Goal: Transaction & Acquisition: Obtain resource

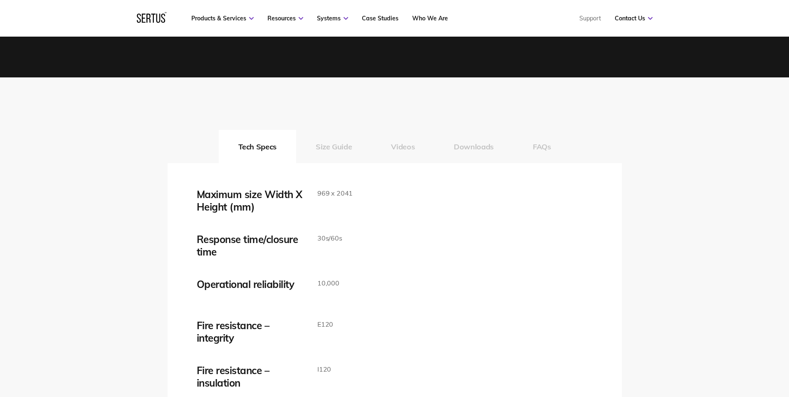
scroll to position [1289, 0]
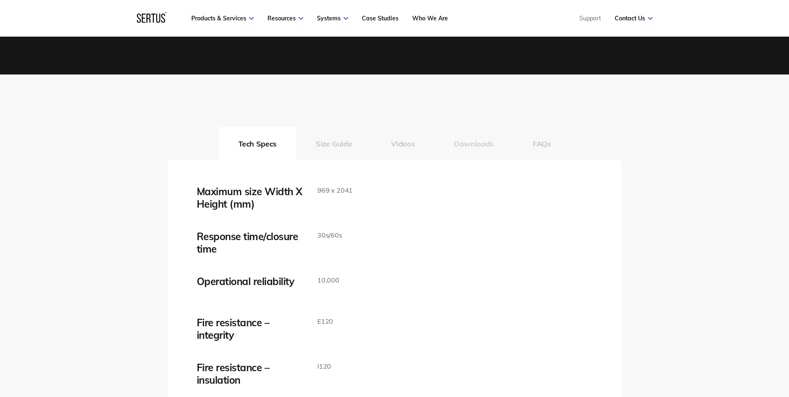
click at [474, 144] on button "Downloads" at bounding box center [473, 143] width 79 height 33
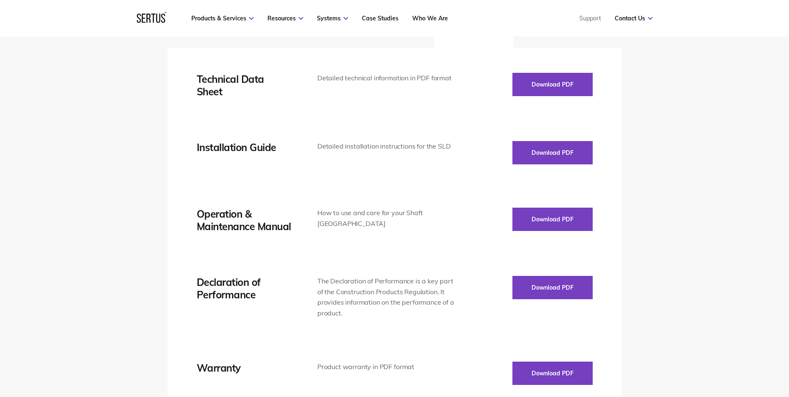
scroll to position [1414, 0]
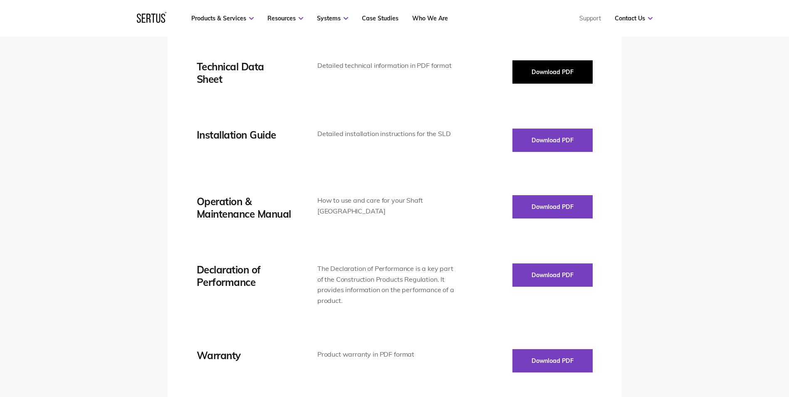
click at [555, 70] on button "Download PDF" at bounding box center [552, 71] width 80 height 23
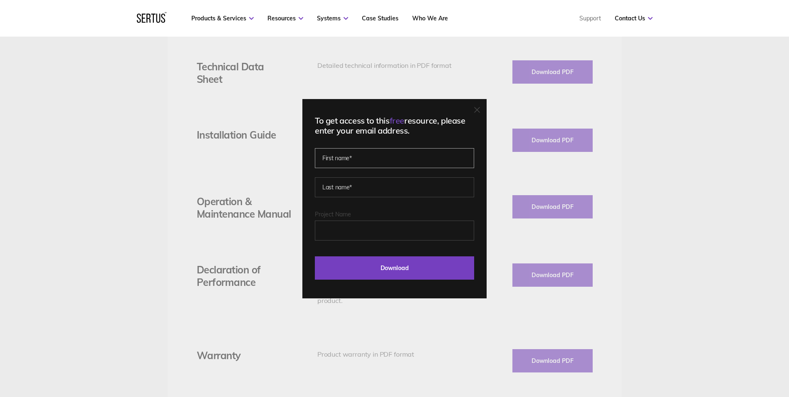
click at [388, 156] on input "text" at bounding box center [394, 158] width 159 height 20
type input "[PERSON_NAME]"
type input "frankham"
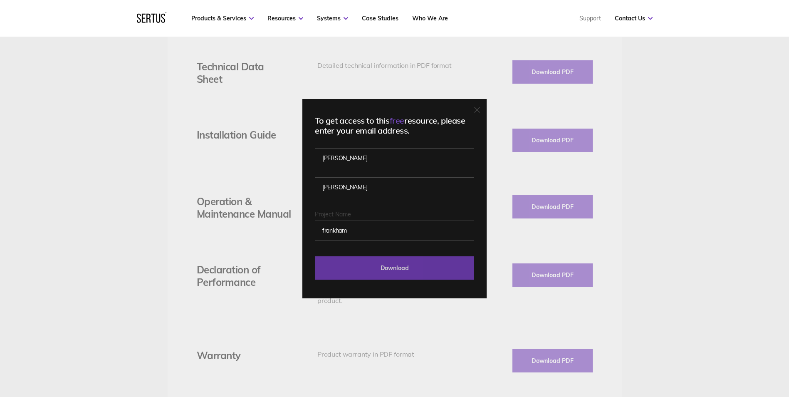
click at [380, 274] on input "Download" at bounding box center [394, 267] width 159 height 23
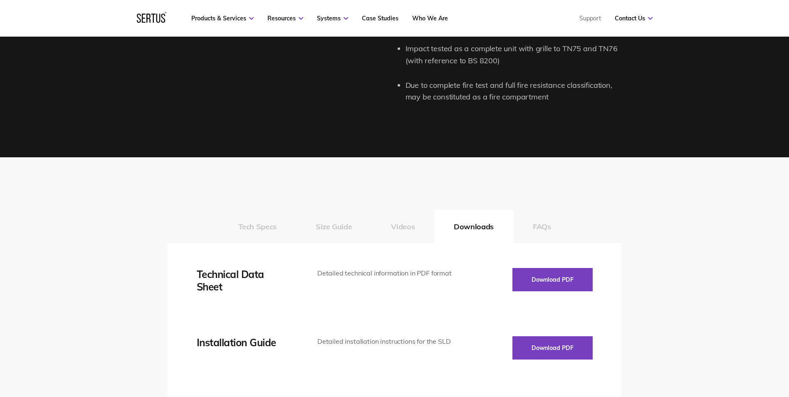
scroll to position [1206, 0]
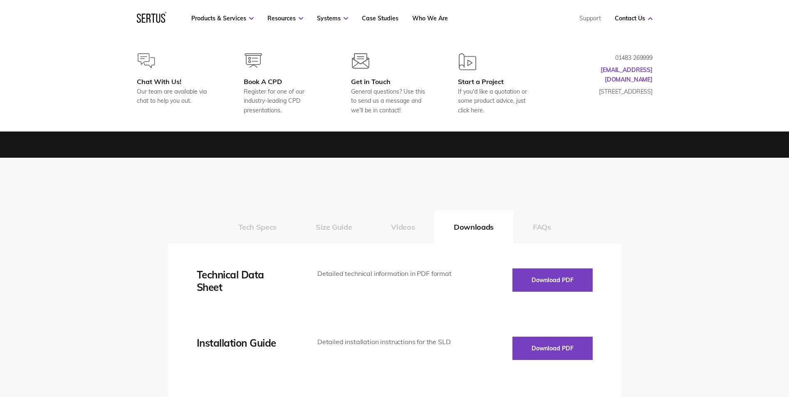
click at [150, 18] on icon at bounding box center [148, 18] width 4 height 9
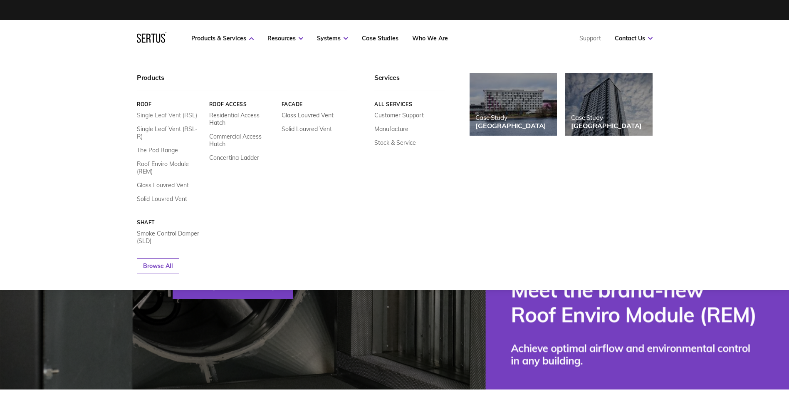
click at [185, 117] on link "Single Leaf Vent (RSL)" at bounding box center [167, 114] width 60 height 7
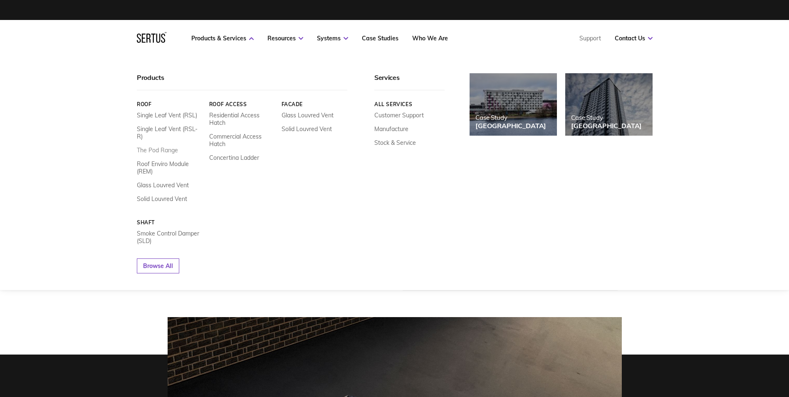
click at [175, 146] on link "The Pod Range" at bounding box center [157, 149] width 41 height 7
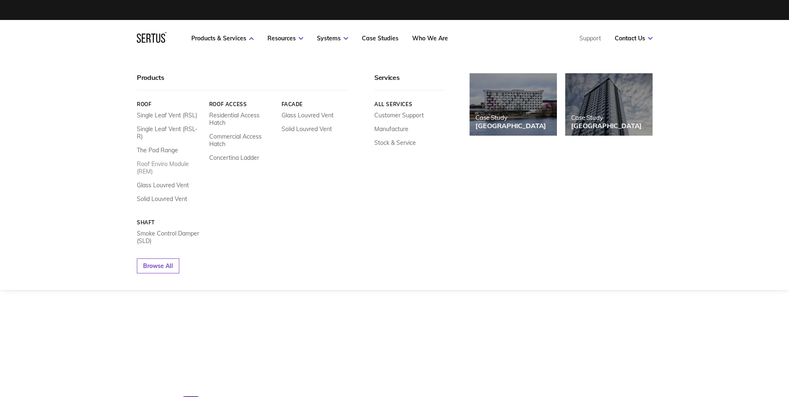
click at [178, 160] on link "Roof Enviro Module (REM)" at bounding box center [170, 167] width 66 height 15
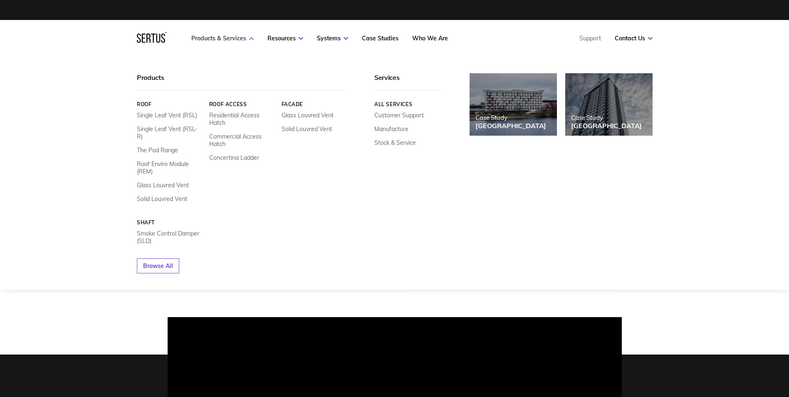
click at [204, 39] on link "Products & Services" at bounding box center [222, 38] width 62 height 7
click at [216, 27] on nav "Products & Services Resources Systems Case Studies Who We Are Support Contact U…" at bounding box center [395, 38] width 516 height 37
click at [169, 262] on link "Browse All" at bounding box center [158, 265] width 42 height 15
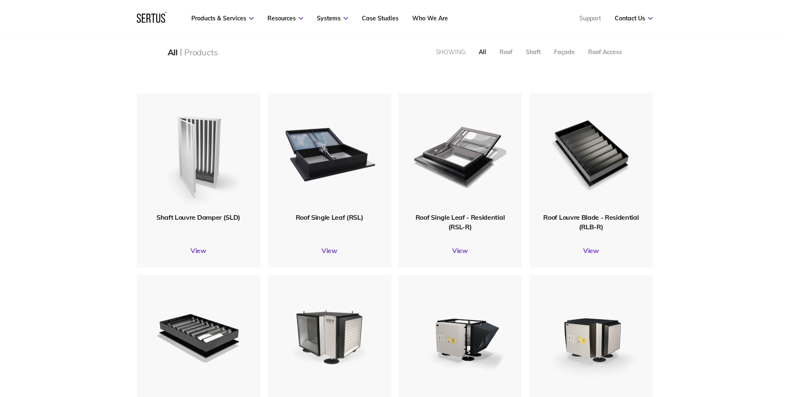
scroll to position [166, 0]
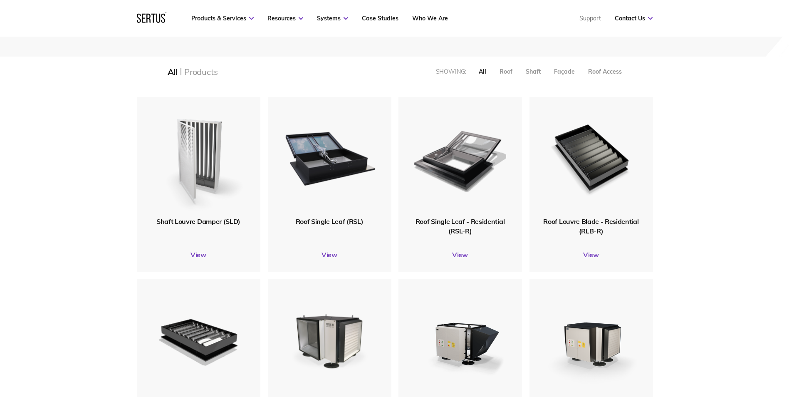
click at [212, 169] on img at bounding box center [198, 157] width 96 height 119
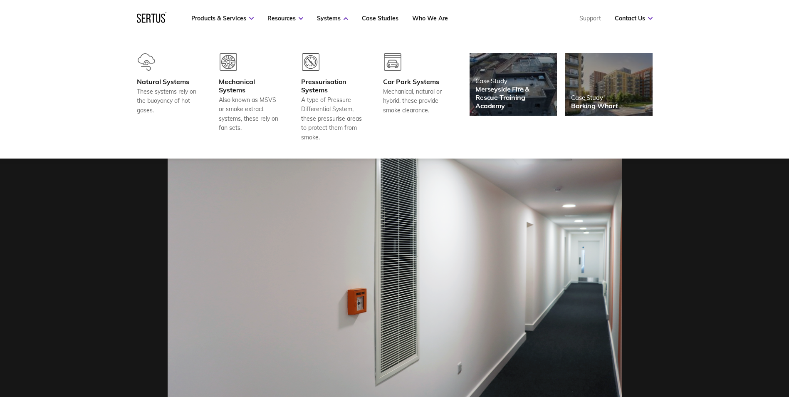
scroll to position [208, 0]
click at [234, 88] on div "Mechanical Systems" at bounding box center [250, 85] width 62 height 17
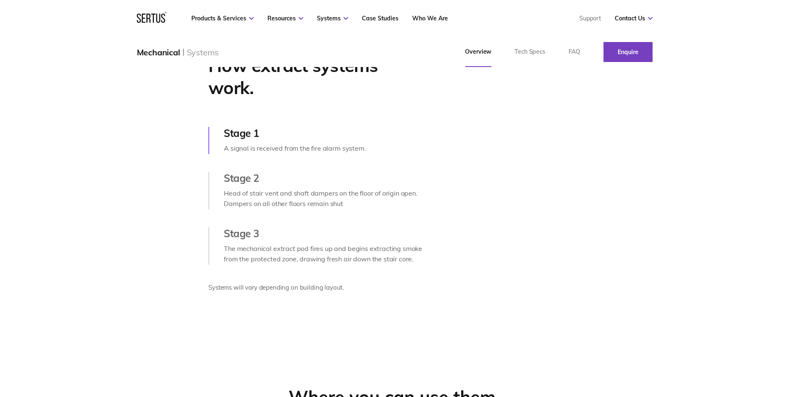
scroll to position [416, 0]
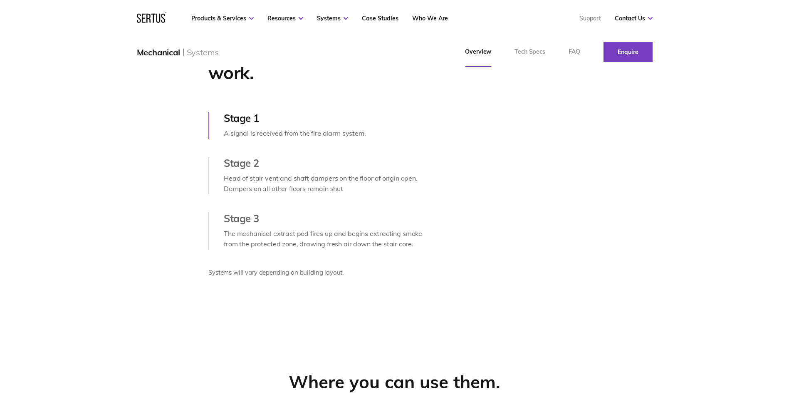
click at [239, 169] on div "Stage 2" at bounding box center [324, 163] width 201 height 12
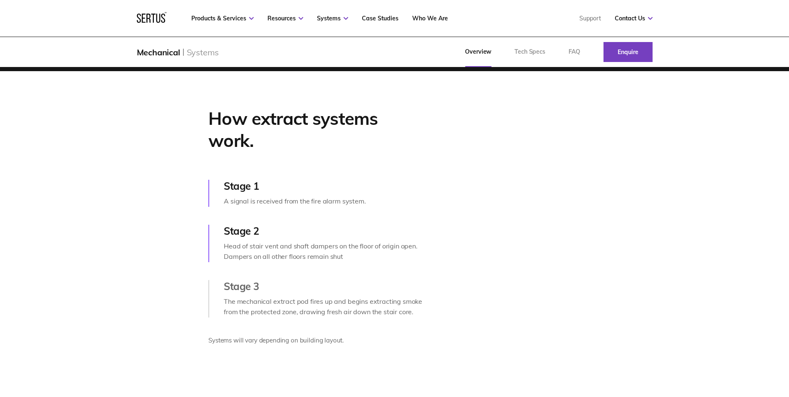
scroll to position [333, 0]
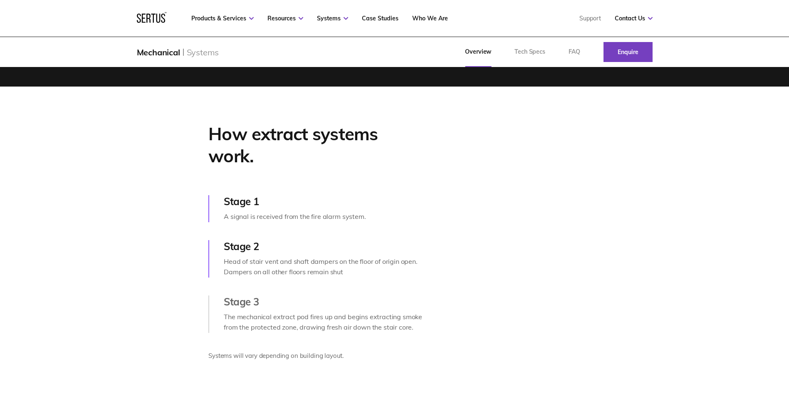
click at [635, 227] on video at bounding box center [640, 246] width 277 height 138
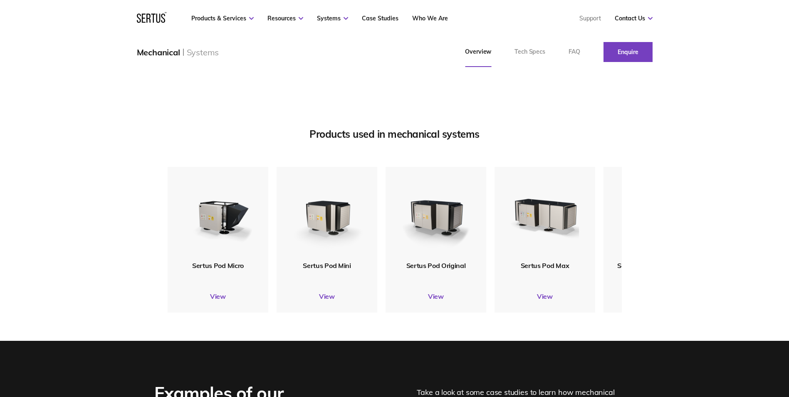
scroll to position [998, 0]
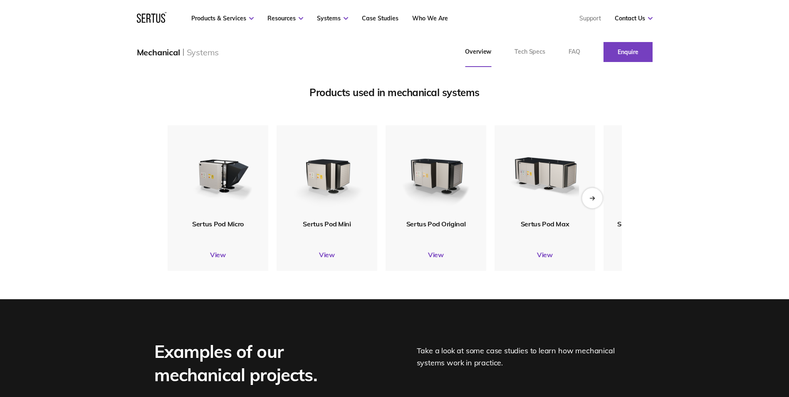
click at [596, 208] on div "Next slide" at bounding box center [592, 198] width 20 height 20
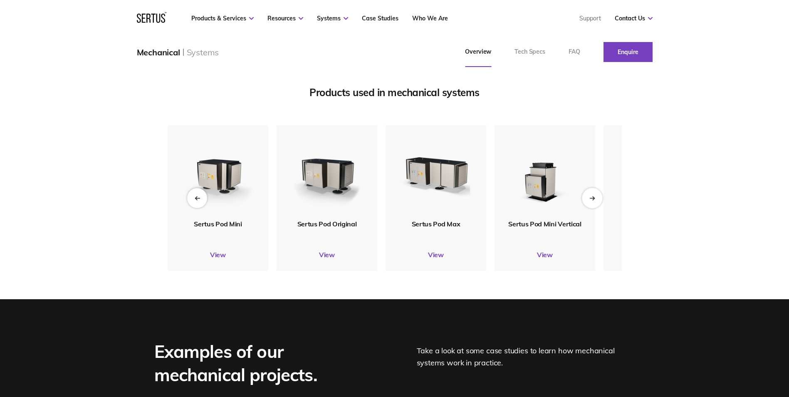
click at [596, 208] on div "Next slide" at bounding box center [592, 198] width 20 height 20
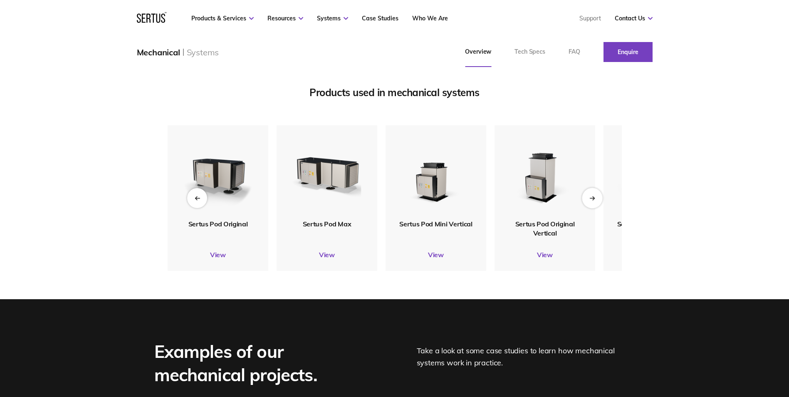
click at [596, 208] on div "Next slide" at bounding box center [592, 198] width 20 height 20
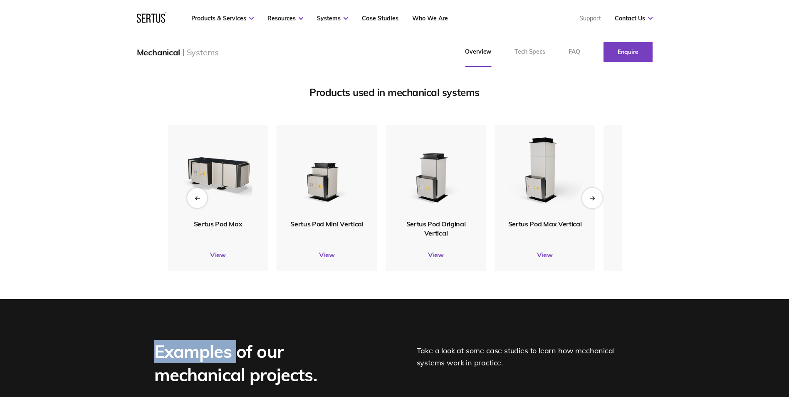
click at [596, 208] on div "Next slide" at bounding box center [592, 198] width 20 height 20
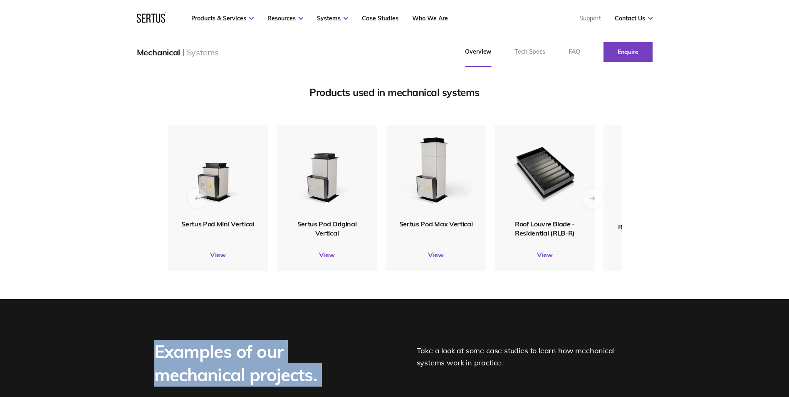
click at [596, 208] on div "Next slide" at bounding box center [592, 198] width 20 height 20
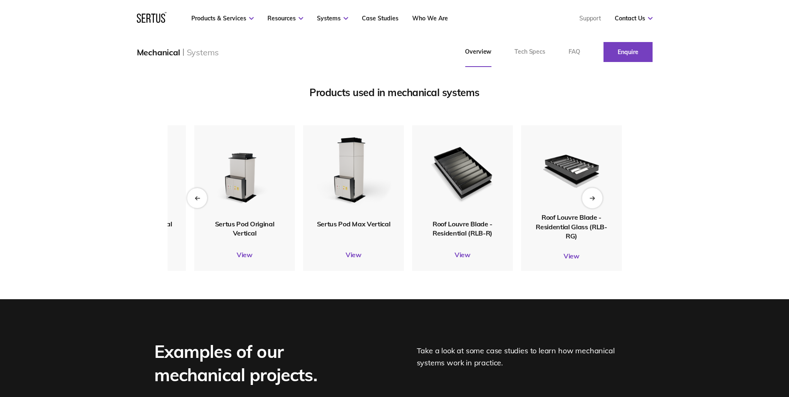
click at [596, 208] on div "Next slide" at bounding box center [592, 198] width 20 height 20
click at [589, 208] on div "Next slide" at bounding box center [592, 198] width 20 height 20
click at [591, 200] on icon "Next slide" at bounding box center [591, 197] width 5 height 5
click at [601, 208] on div "Next slide" at bounding box center [592, 198] width 20 height 20
click at [599, 208] on div "Next slide" at bounding box center [592, 198] width 20 height 20
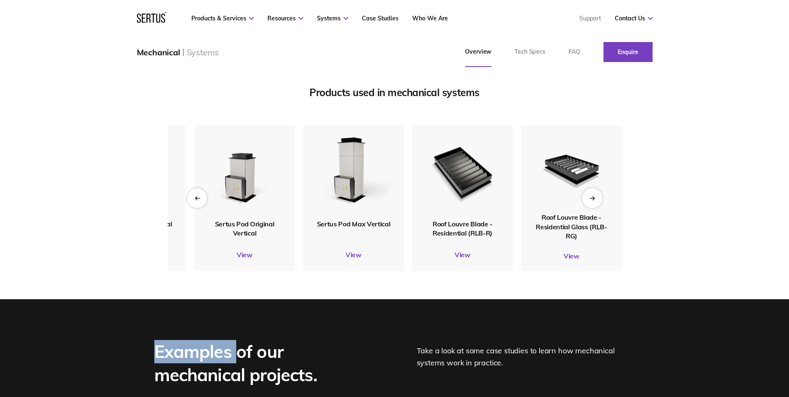
click at [599, 208] on div "Next slide" at bounding box center [592, 198] width 20 height 20
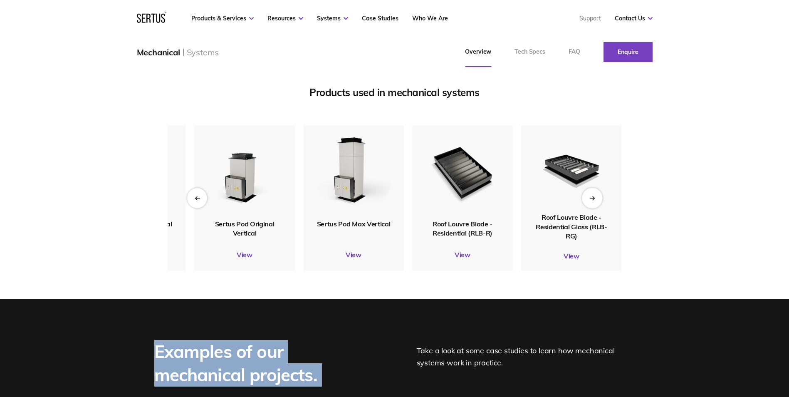
click at [599, 208] on div "Next slide" at bounding box center [592, 198] width 20 height 20
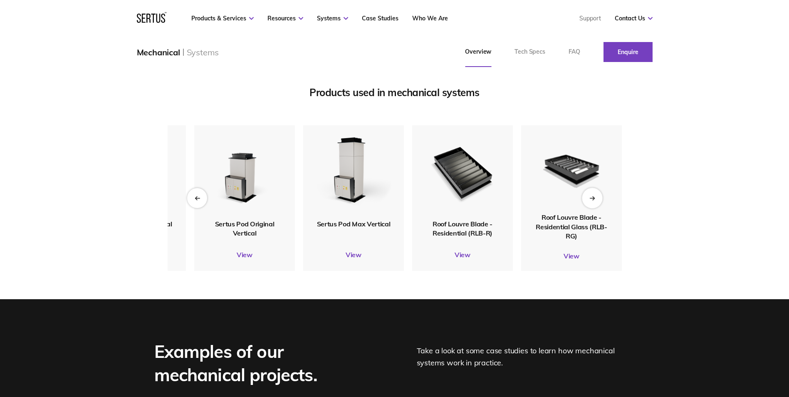
click at [588, 208] on div "Next slide" at bounding box center [592, 198] width 20 height 20
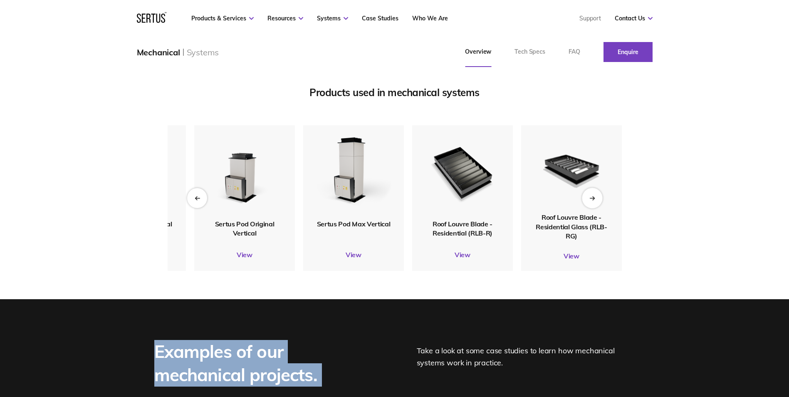
click at [588, 208] on div "Next slide" at bounding box center [592, 198] width 20 height 20
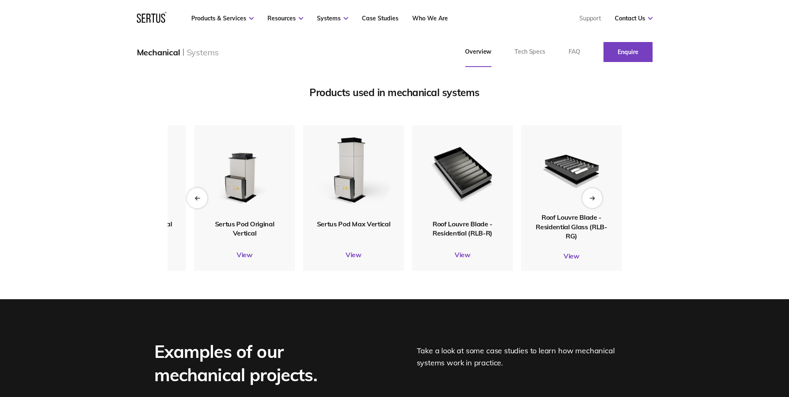
click at [202, 208] on div "Previous slide" at bounding box center [197, 198] width 20 height 20
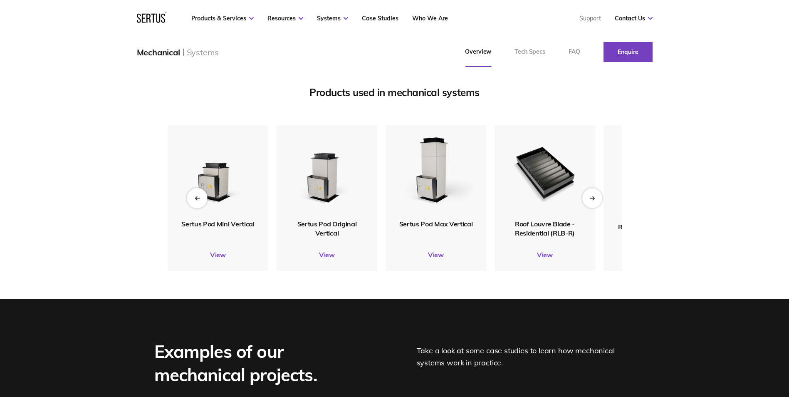
click at [199, 200] on icon "Previous slide" at bounding box center [196, 197] width 5 height 5
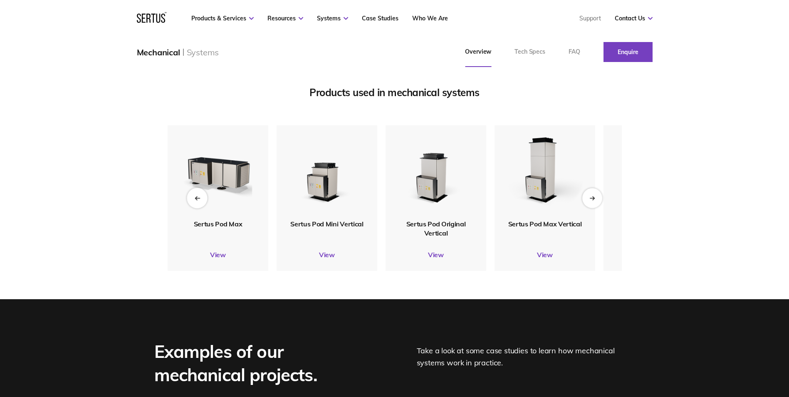
click at [199, 200] on icon "Previous slide" at bounding box center [196, 197] width 5 height 5
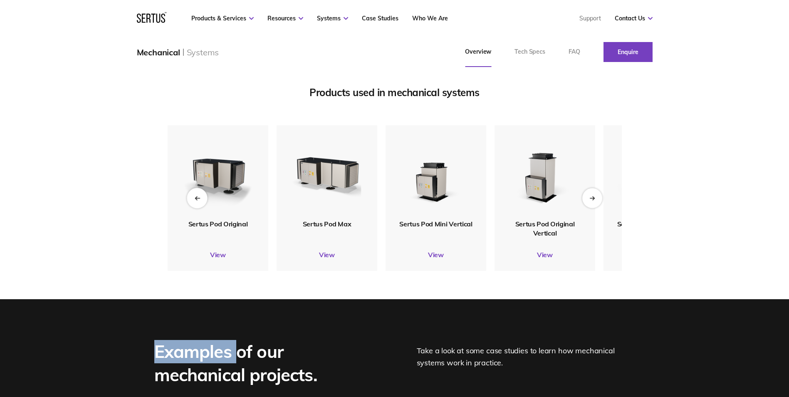
click at [199, 200] on icon "Previous slide" at bounding box center [196, 197] width 5 height 5
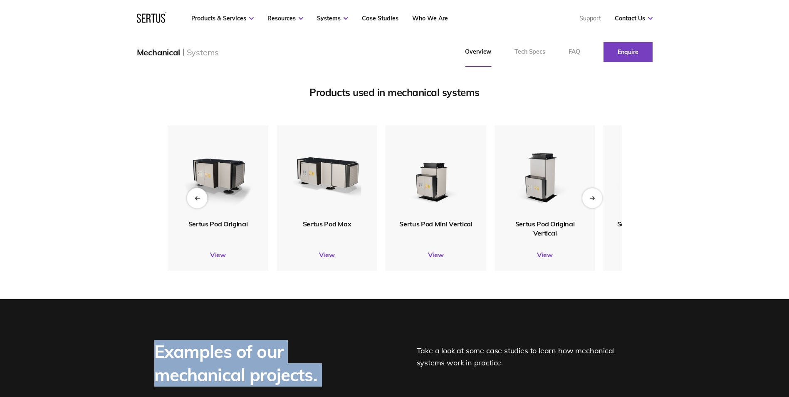
click at [199, 200] on icon "Previous slide" at bounding box center [196, 197] width 5 height 5
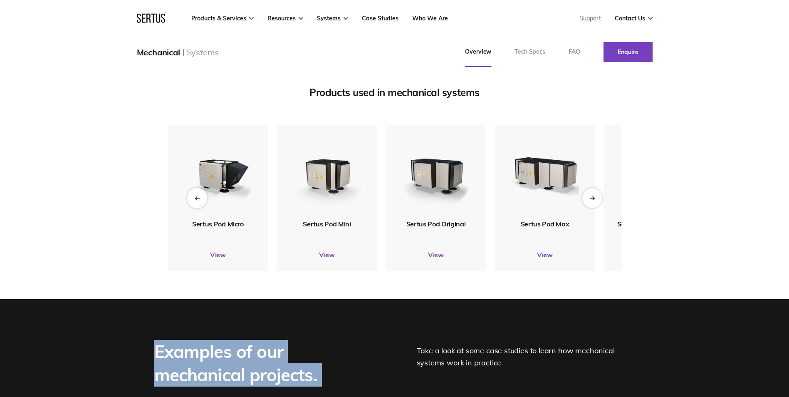
click at [199, 200] on icon "Previous slide" at bounding box center [196, 197] width 5 height 5
click at [199, 217] on img at bounding box center [218, 172] width 76 height 89
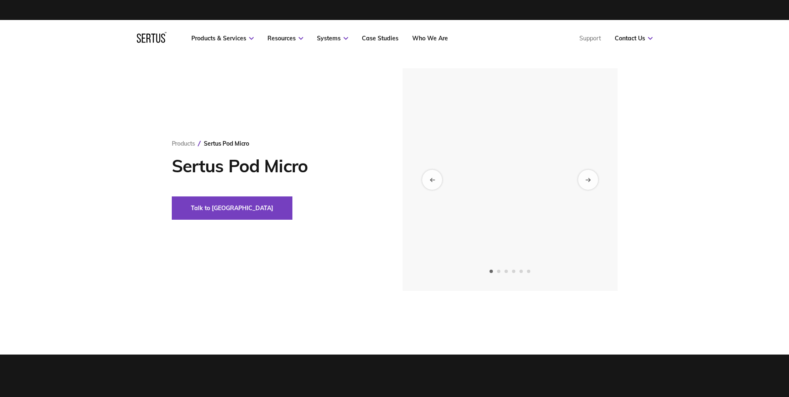
click at [199, 227] on div "Products Sertus Pod Micro Sertus Pod Micro Talk to us" at bounding box center [394, 179] width 487 height 222
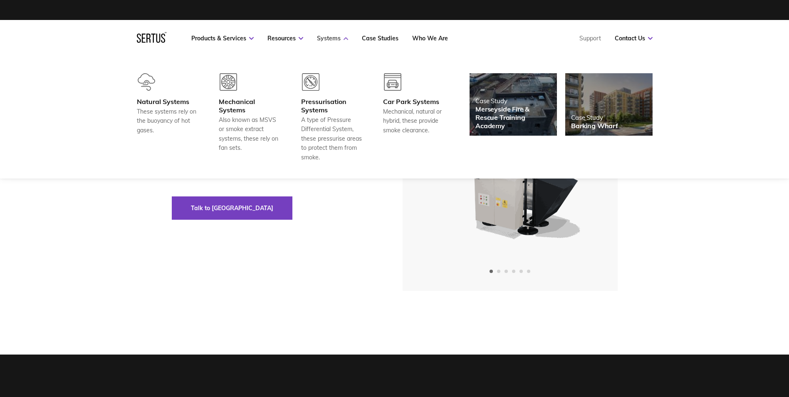
click at [336, 36] on link "Systems" at bounding box center [332, 38] width 31 height 7
click at [312, 103] on div "Pressurisation Systems" at bounding box center [332, 105] width 62 height 17
click at [163, 100] on div "Natural Systems" at bounding box center [168, 101] width 62 height 8
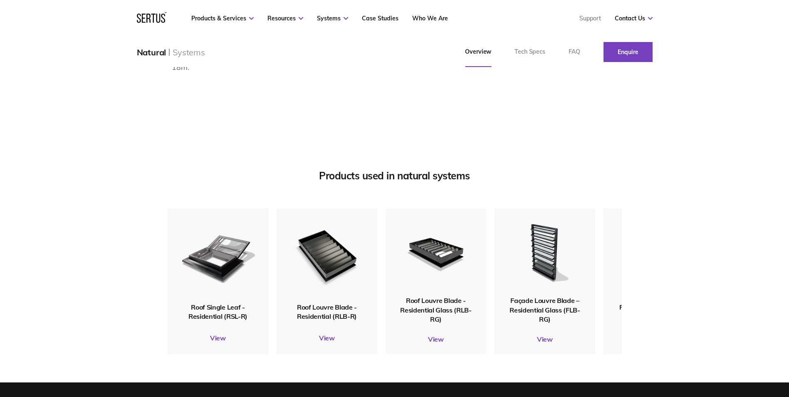
scroll to position [1040, 0]
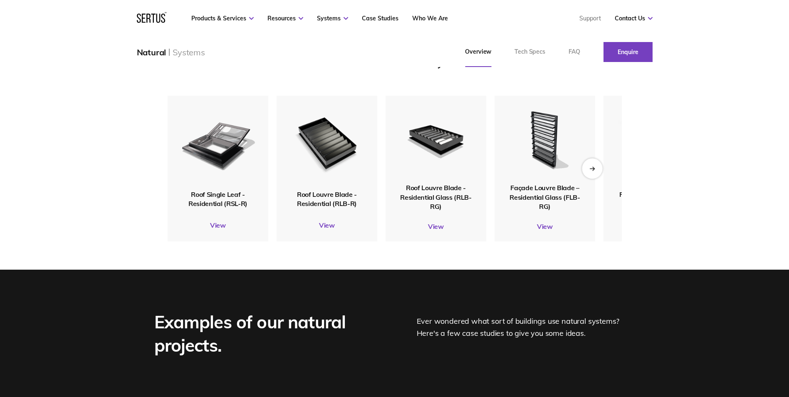
click at [598, 178] on div "Next slide" at bounding box center [592, 168] width 20 height 20
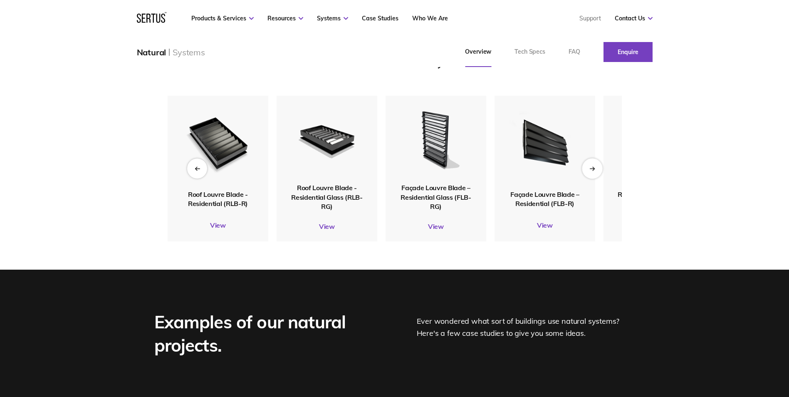
click at [590, 170] on icon "Next slide" at bounding box center [591, 168] width 5 height 5
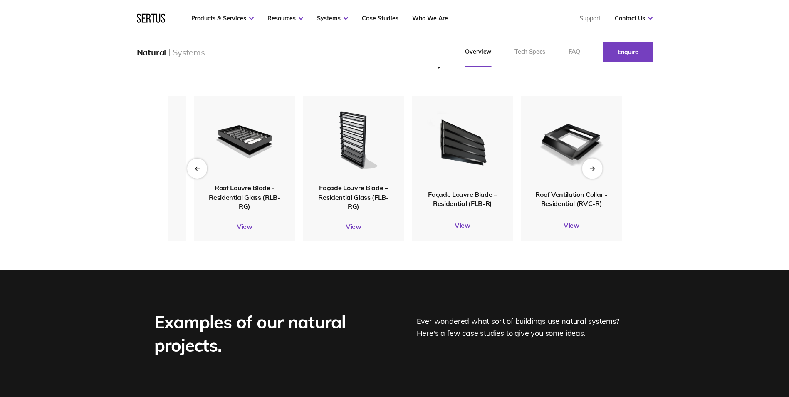
click at [591, 170] on icon "Next slide" at bounding box center [591, 168] width 5 height 5
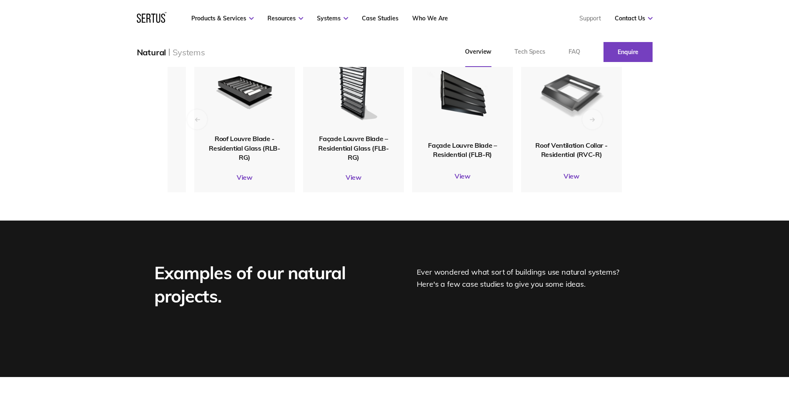
scroll to position [998, 0]
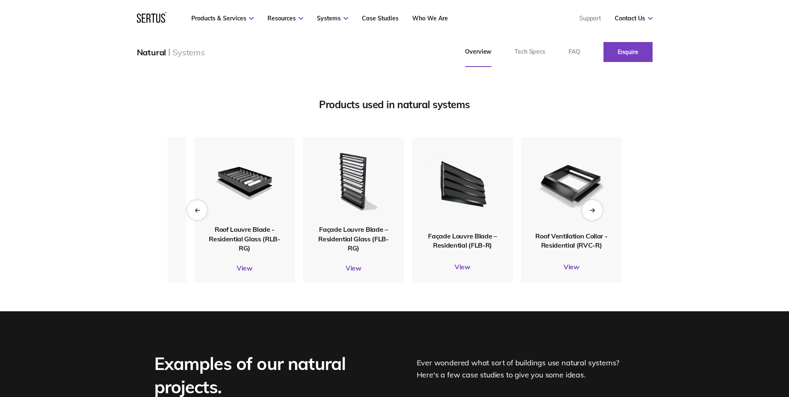
click at [597, 220] on div "Next slide" at bounding box center [592, 210] width 20 height 20
click at [591, 212] on icon "Next slide" at bounding box center [591, 209] width 5 height 5
click at [193, 220] on div "Previous slide" at bounding box center [197, 210] width 20 height 20
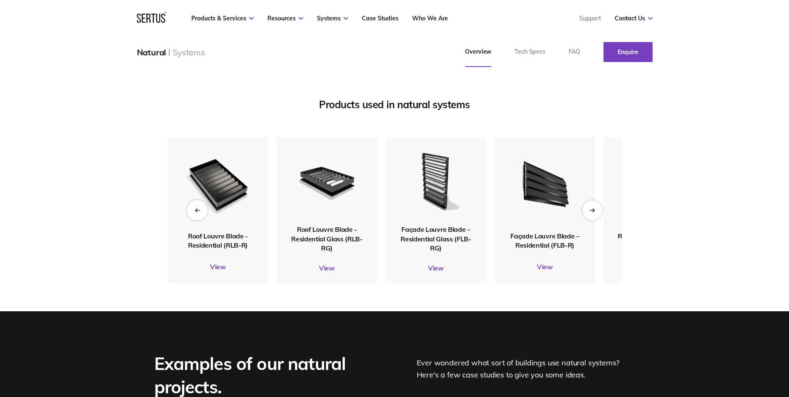
click at [195, 212] on icon "Previous slide" at bounding box center [196, 209] width 5 height 5
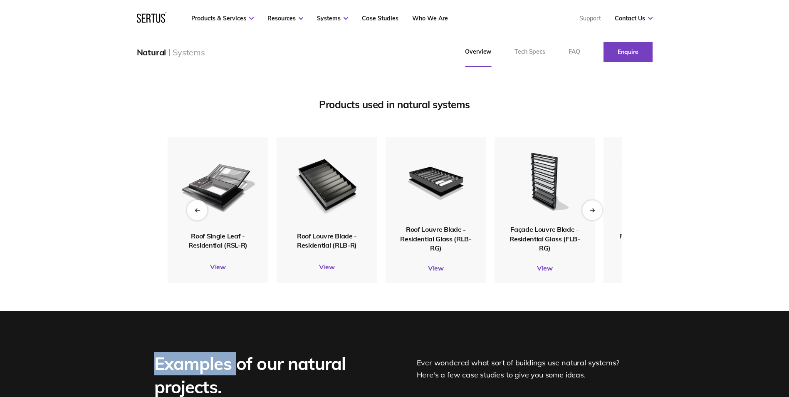
click at [195, 212] on icon "Previous slide" at bounding box center [196, 209] width 5 height 5
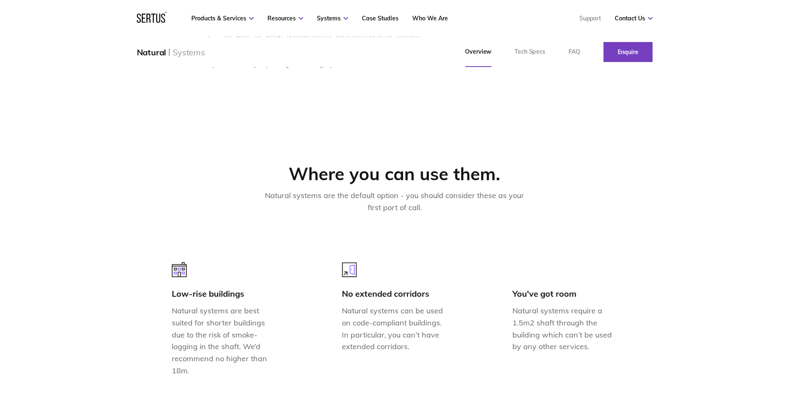
scroll to position [541, 0]
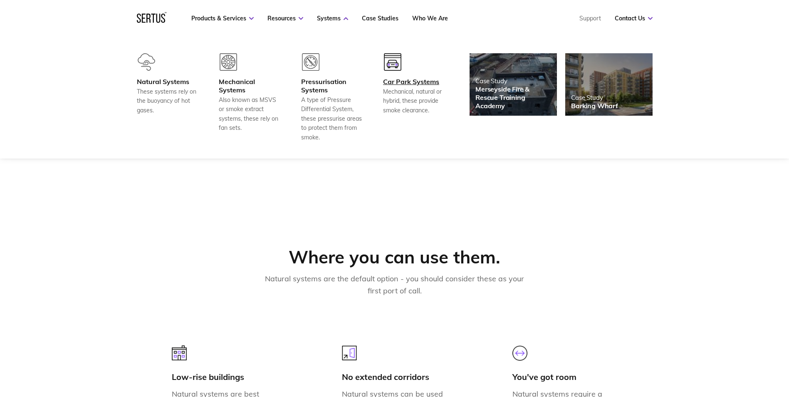
click at [398, 79] on div "Car Park Systems" at bounding box center [414, 81] width 62 height 8
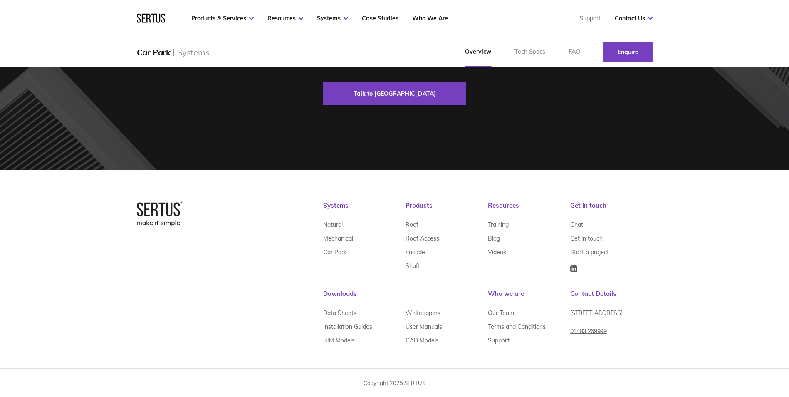
scroll to position [1231, 0]
click at [429, 311] on link "Whitepapers" at bounding box center [422, 313] width 35 height 14
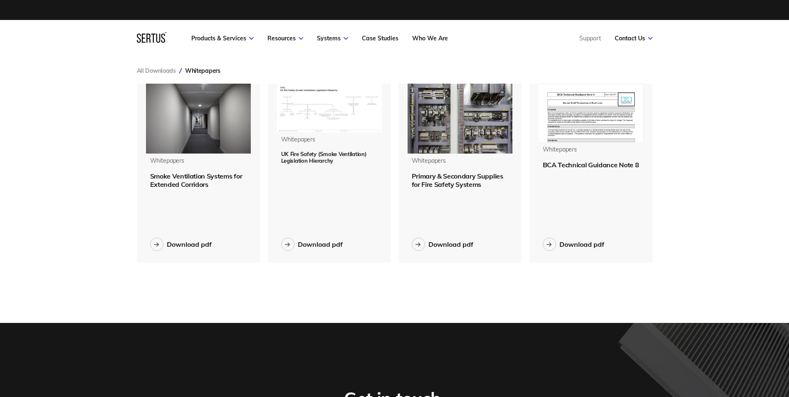
scroll to position [192, 529]
click at [196, 180] on span "Smoke Ventilation Systems for Extended Corridors" at bounding box center [196, 180] width 92 height 17
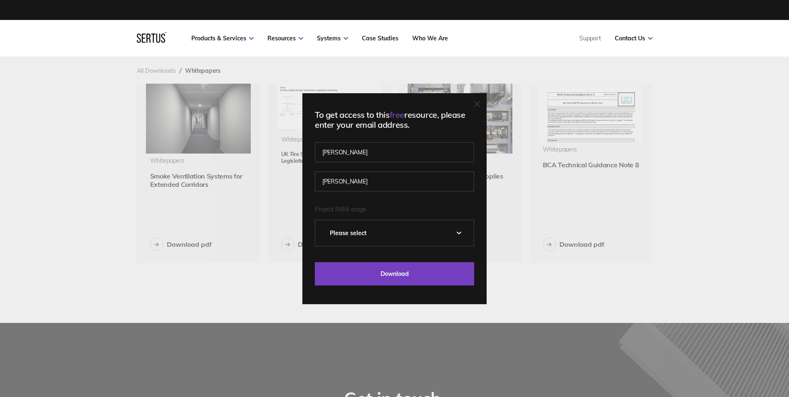
click at [375, 225] on select "Please Select 0 – Strategic Definition 1 - Preparation & Brief 2 - Concept Desi…" at bounding box center [394, 233] width 158 height 26
select select "5 - Construction"
click at [318, 220] on select "Please Select 0 – Strategic Definition 1 - Preparation & Brief 2 - Concept Desi…" at bounding box center [394, 233] width 158 height 26
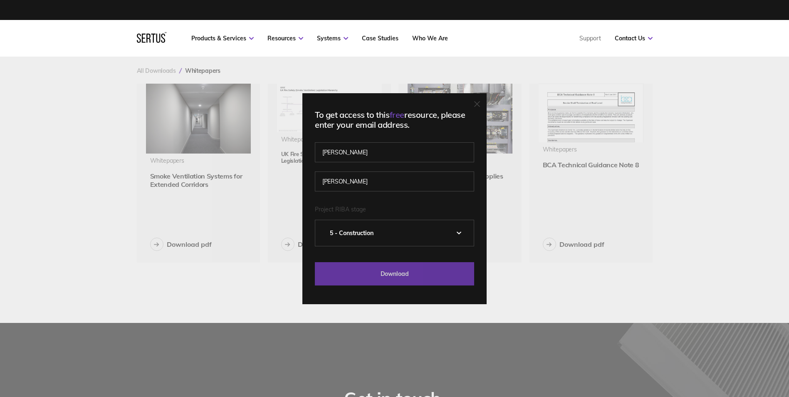
click at [361, 275] on input "Download" at bounding box center [394, 273] width 159 height 23
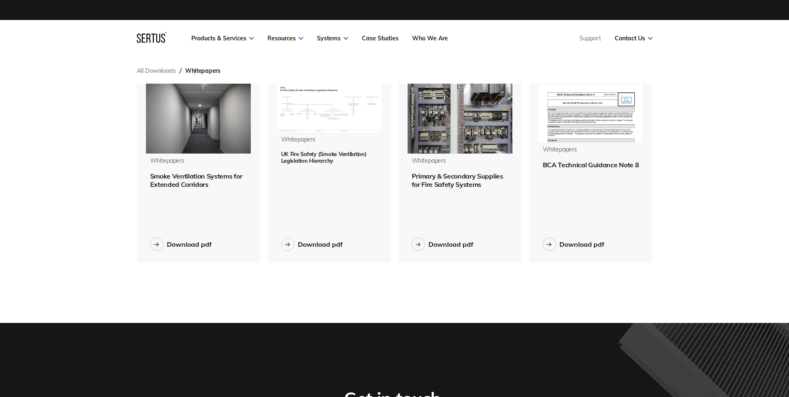
click at [619, 163] on span "BCA Technical Guidance Note 8" at bounding box center [591, 165] width 96 height 8
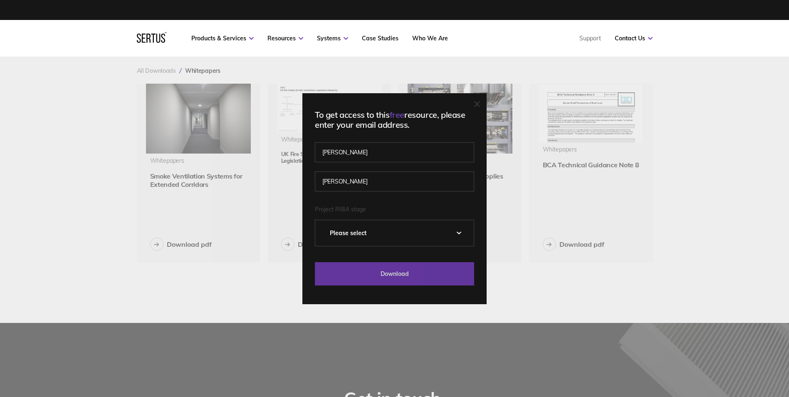
click at [385, 273] on input "Download" at bounding box center [394, 273] width 159 height 23
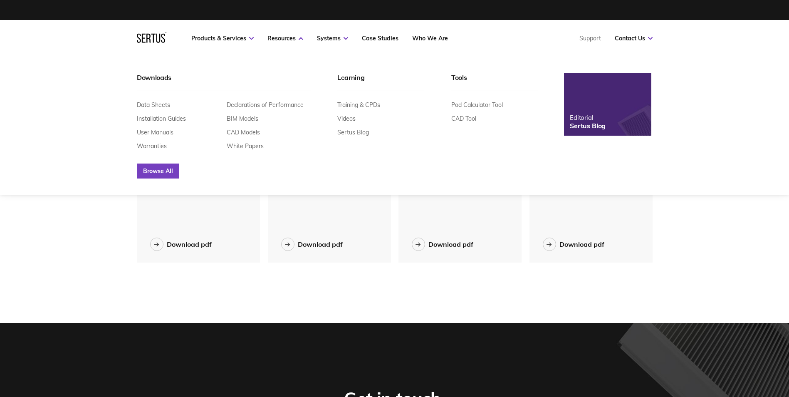
click at [158, 170] on link "Browse All" at bounding box center [158, 170] width 42 height 15
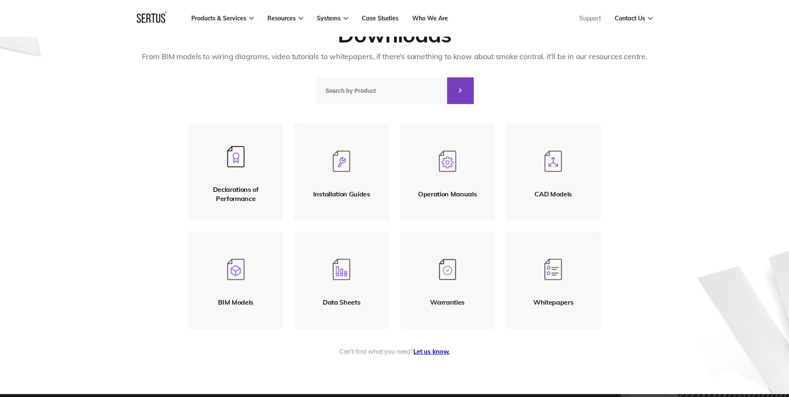
scroll to position [83, 0]
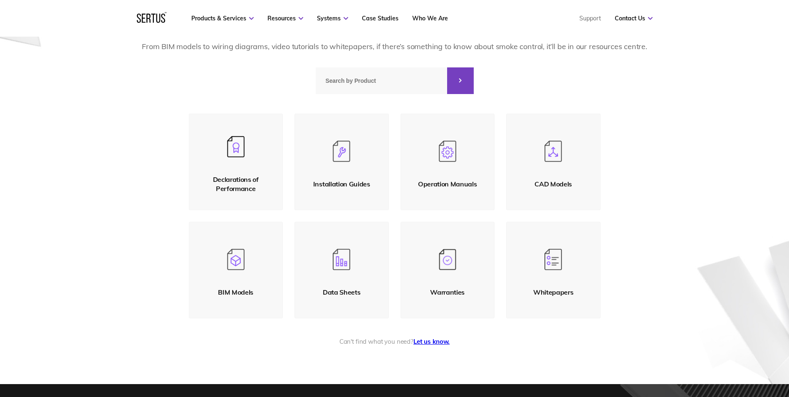
click at [555, 269] on img at bounding box center [552, 260] width 17 height 22
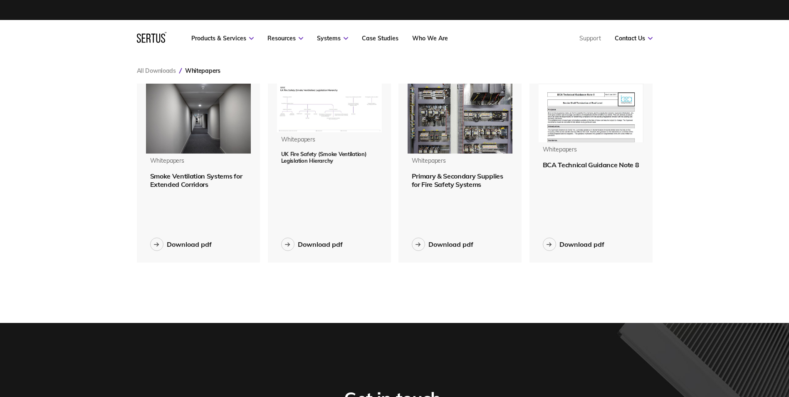
scroll to position [192, 529]
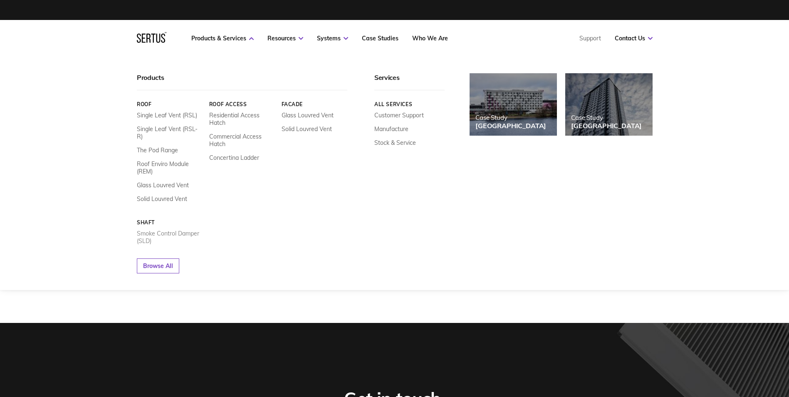
click at [165, 230] on link "Smoke Control Damper (SLD)" at bounding box center [170, 237] width 66 height 15
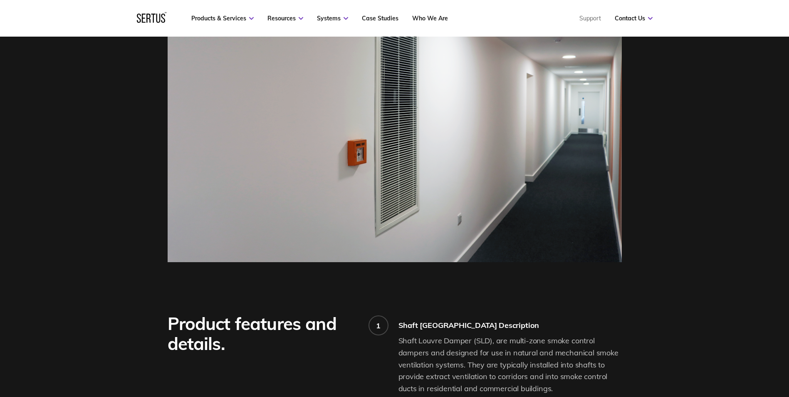
scroll to position [333, 0]
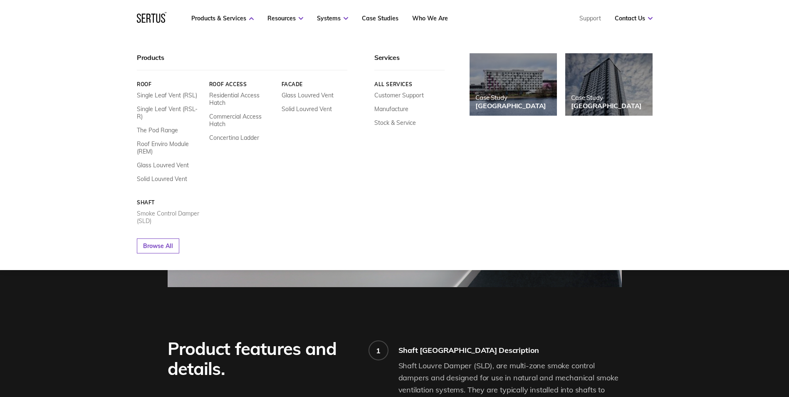
click at [162, 210] on link "Smoke Control Damper (SLD)" at bounding box center [170, 217] width 66 height 15
